Goal: Communication & Community: Answer question/provide support

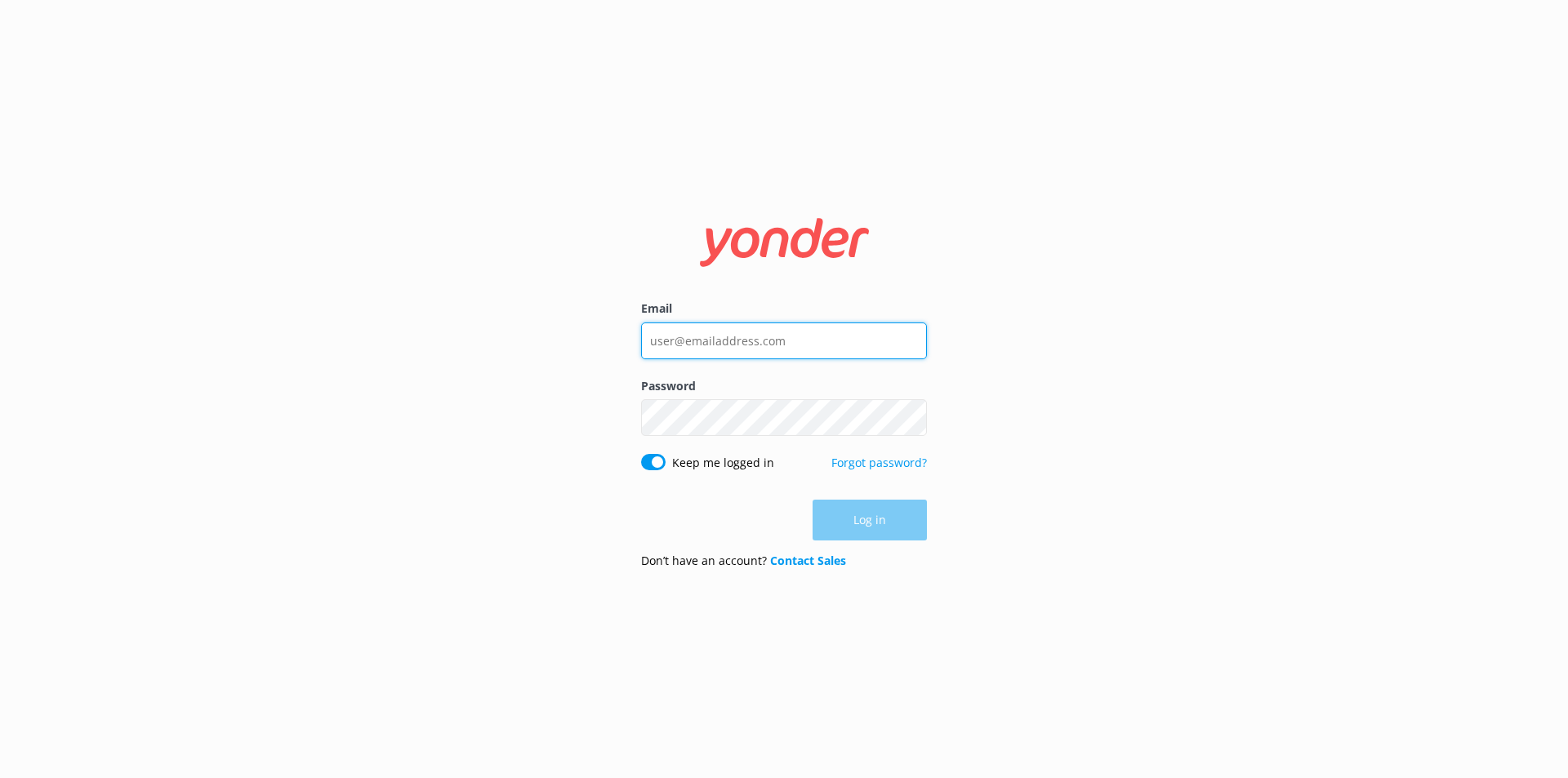
type input "[EMAIL_ADDRESS][DOMAIN_NAME]"
click at [855, 523] on div "Log in" at bounding box center [783, 520] width 286 height 41
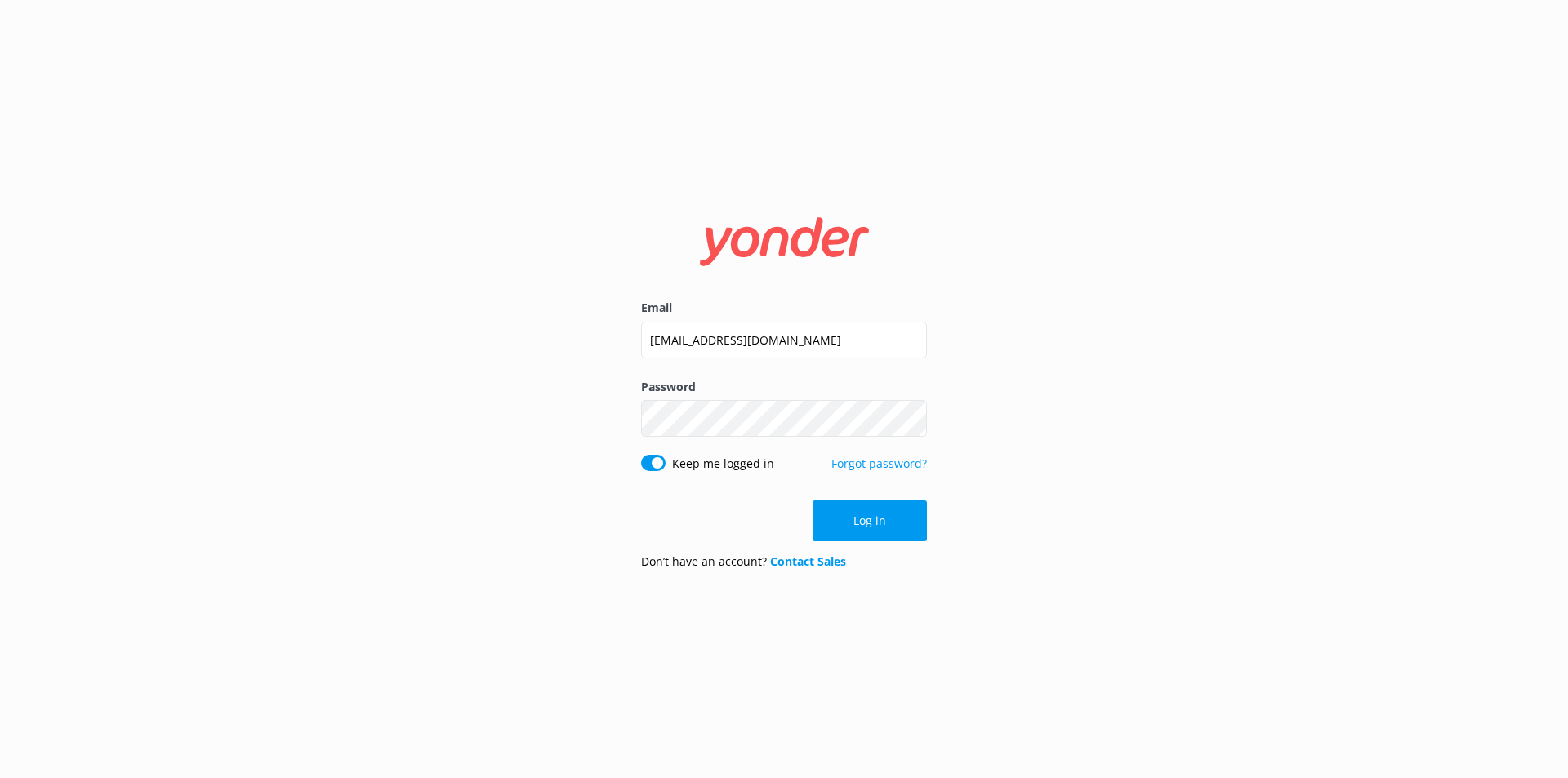
click at [855, 523] on button "Log in" at bounding box center [870, 521] width 115 height 41
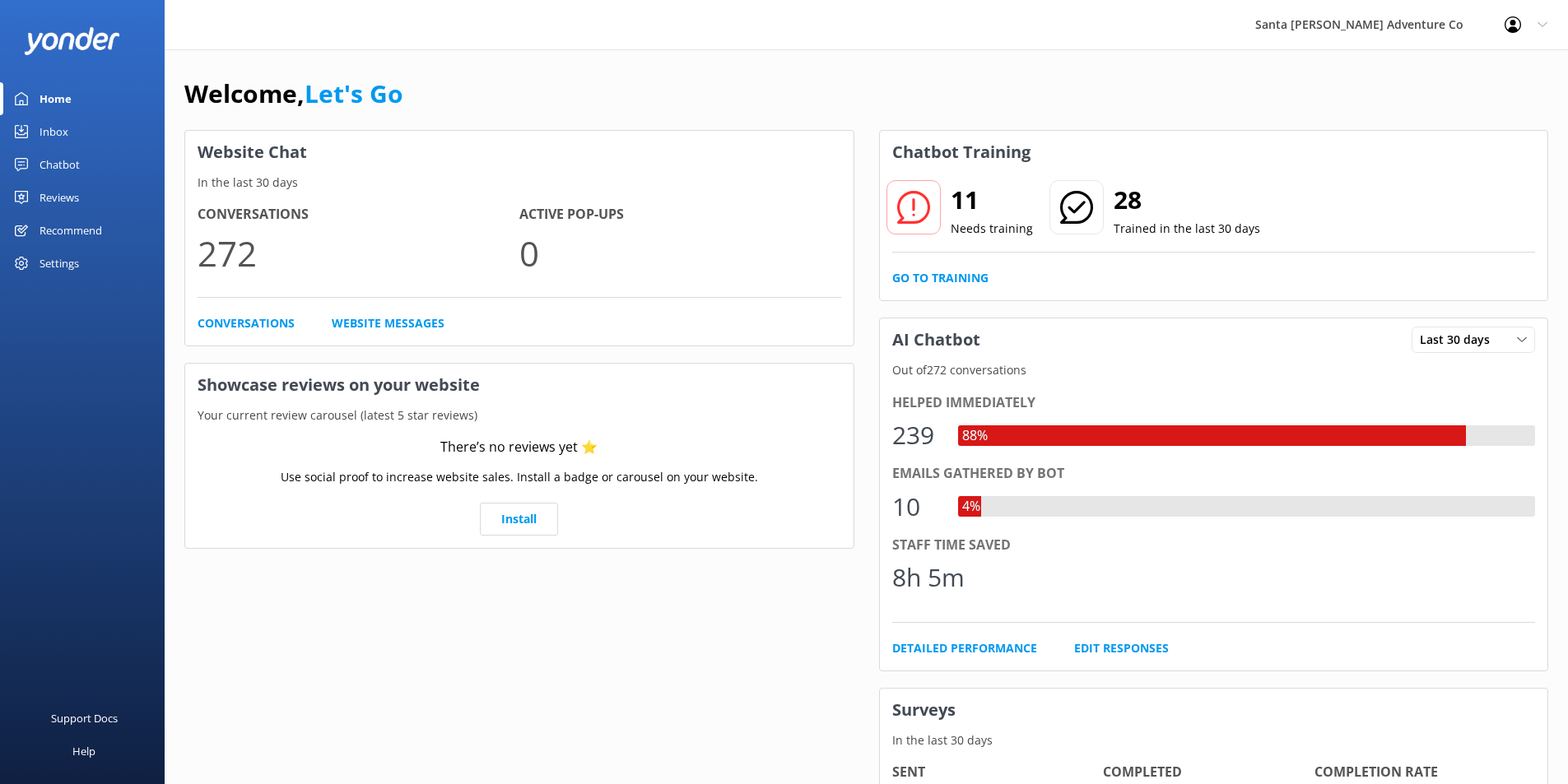
click at [49, 130] on div "Inbox" at bounding box center [53, 131] width 29 height 33
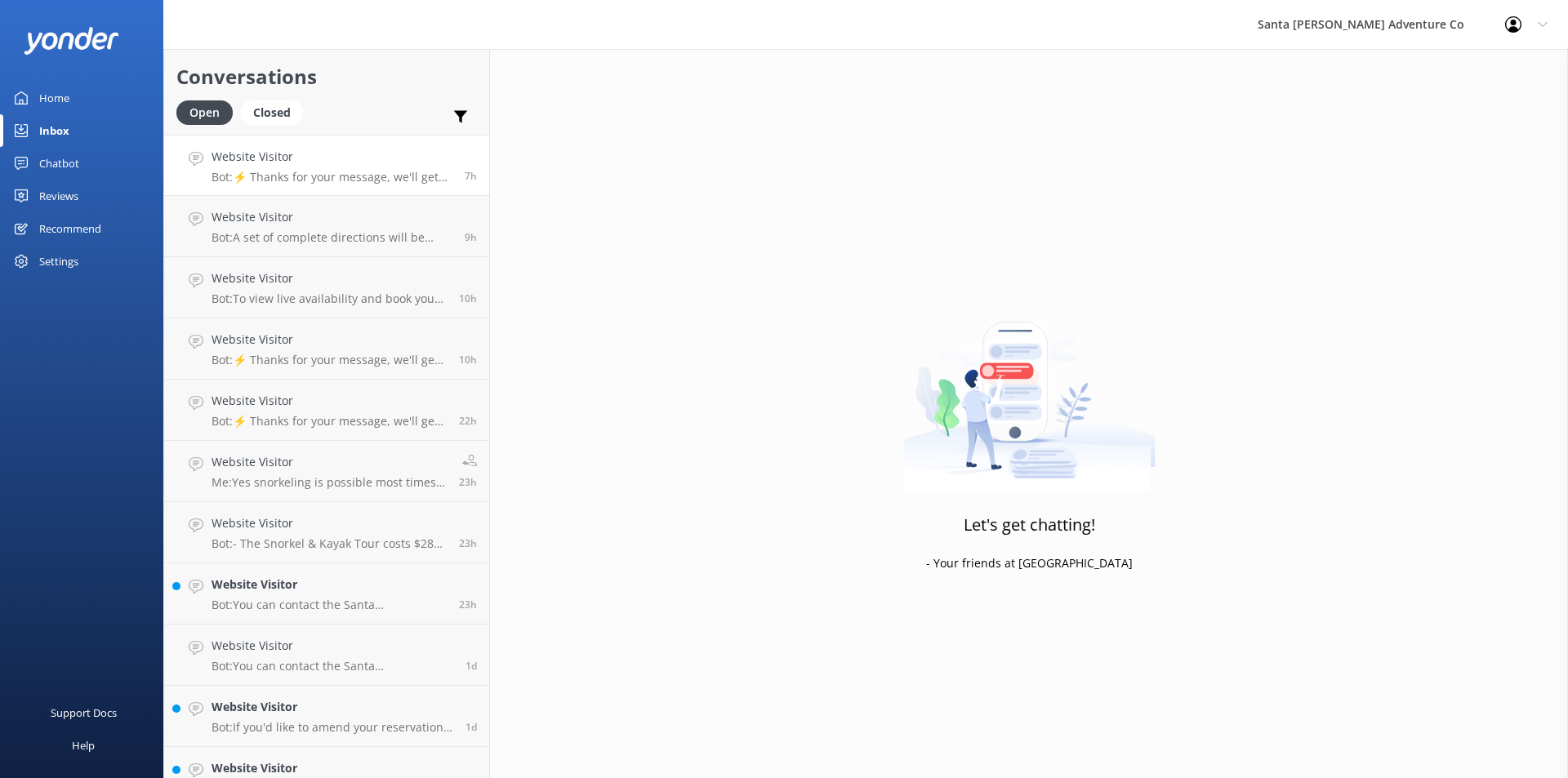
click at [322, 173] on p "Bot: ⚡ Thanks for your message, we'll get back to you as soon as we can. You're…" at bounding box center [332, 177] width 241 height 15
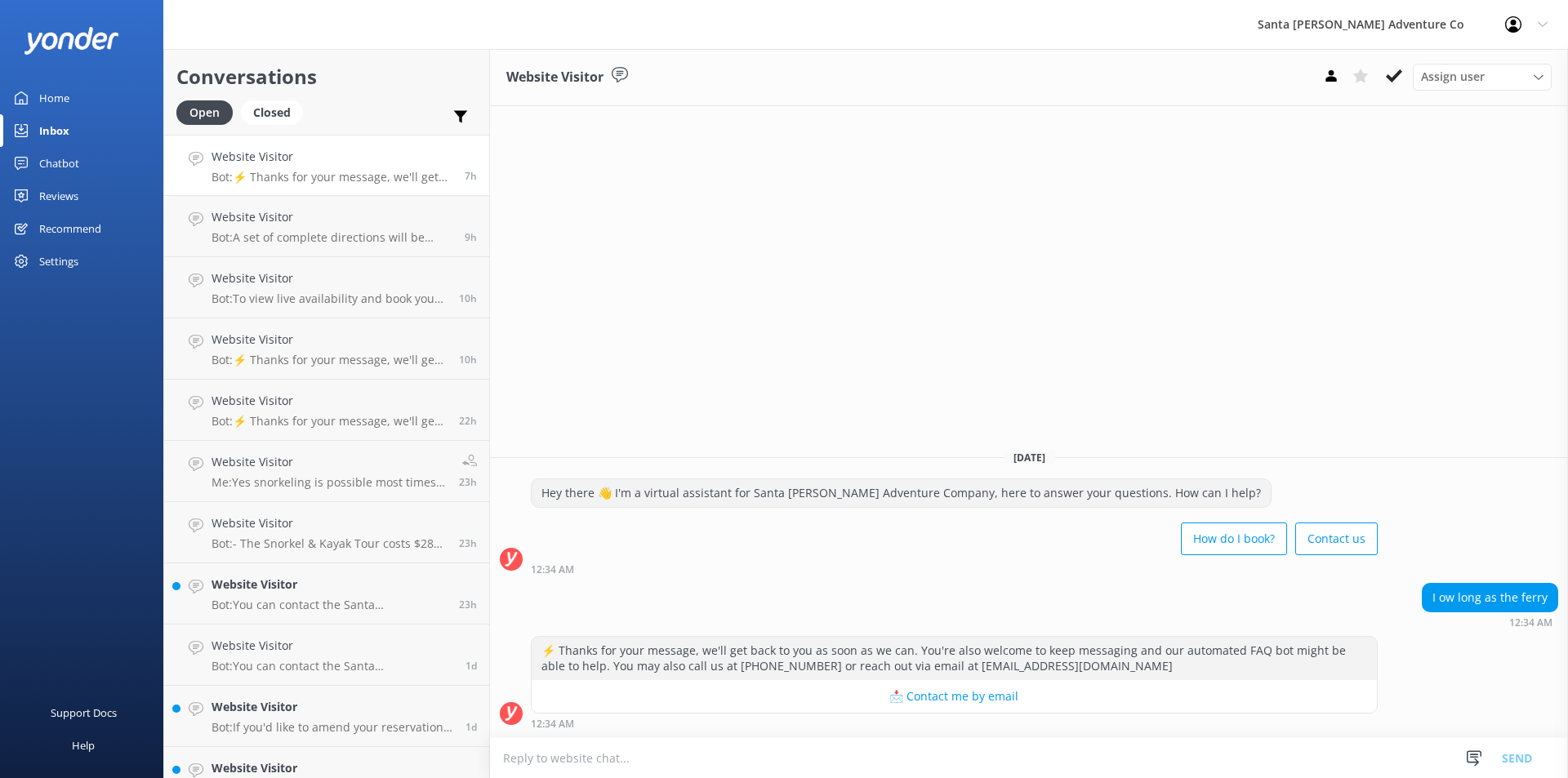
click at [585, 755] on textarea at bounding box center [1029, 758] width 1078 height 40
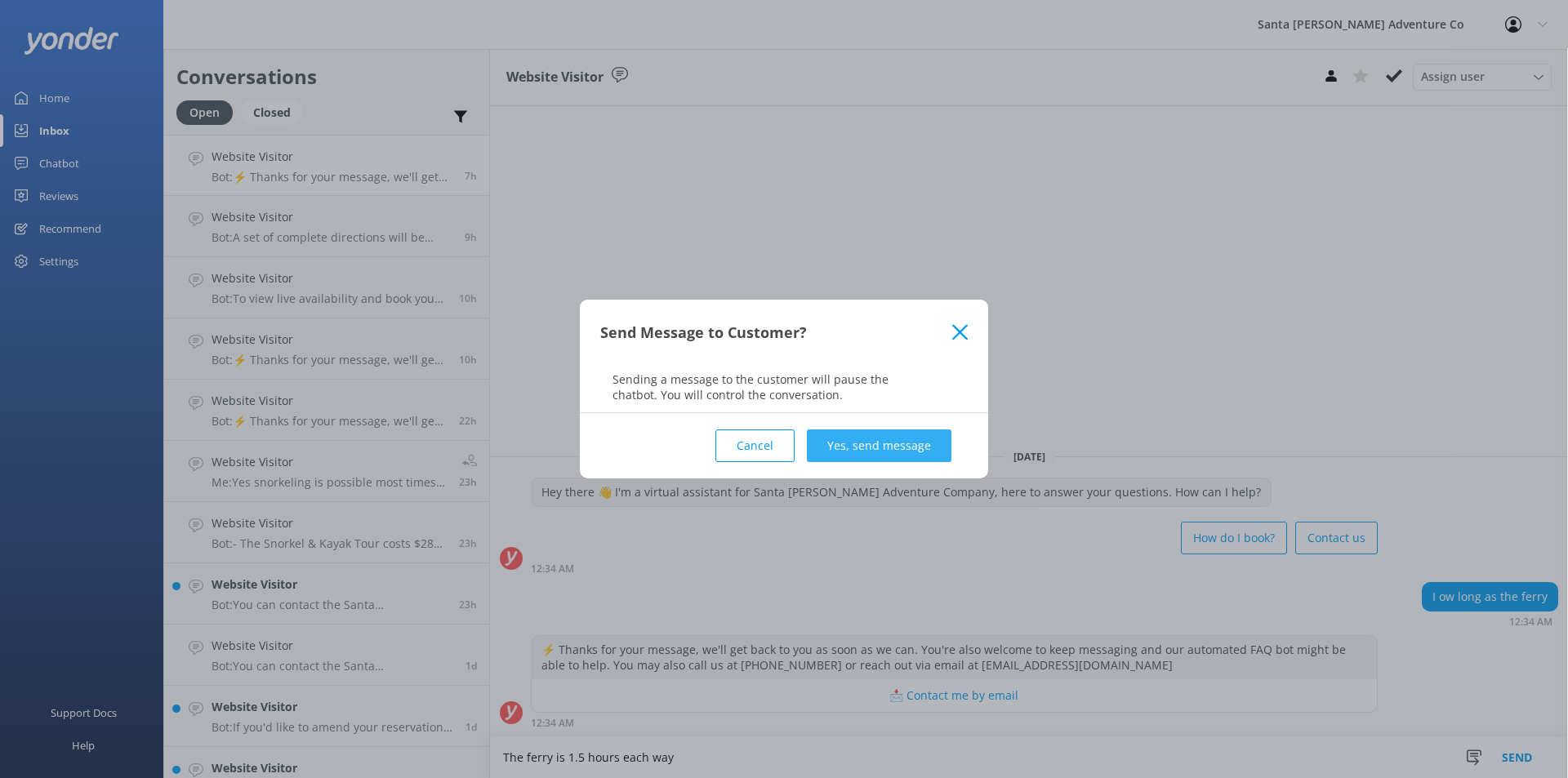
type textarea "The ferry is 1.5 hours each way"
click at [896, 447] on button "Yes, send message" at bounding box center [879, 445] width 144 height 32
